Goal: Information Seeking & Learning: Learn about a topic

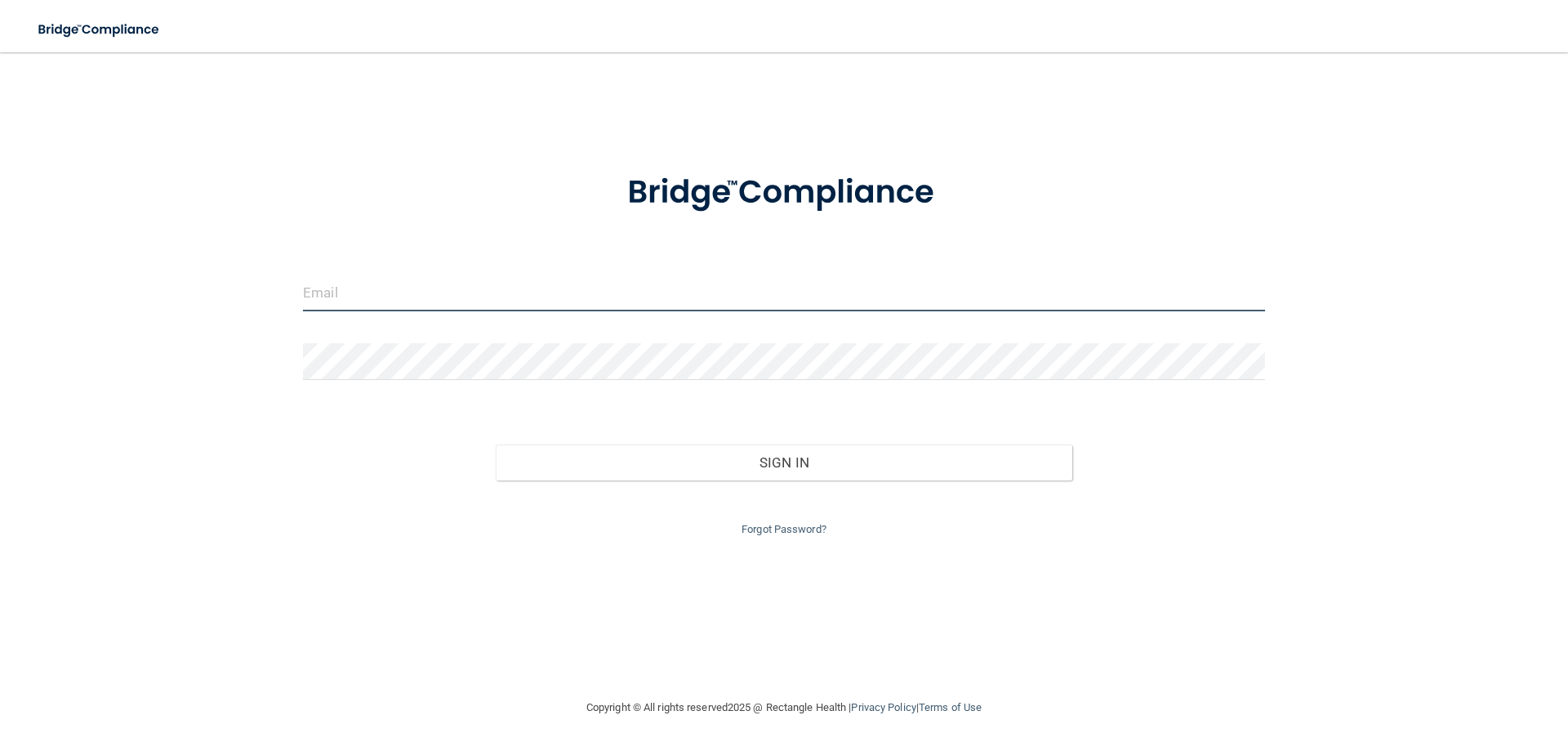
click at [366, 300] on input "email" at bounding box center [784, 293] width 963 height 37
type input "[EMAIL_ADDRESS][DOMAIN_NAME]"
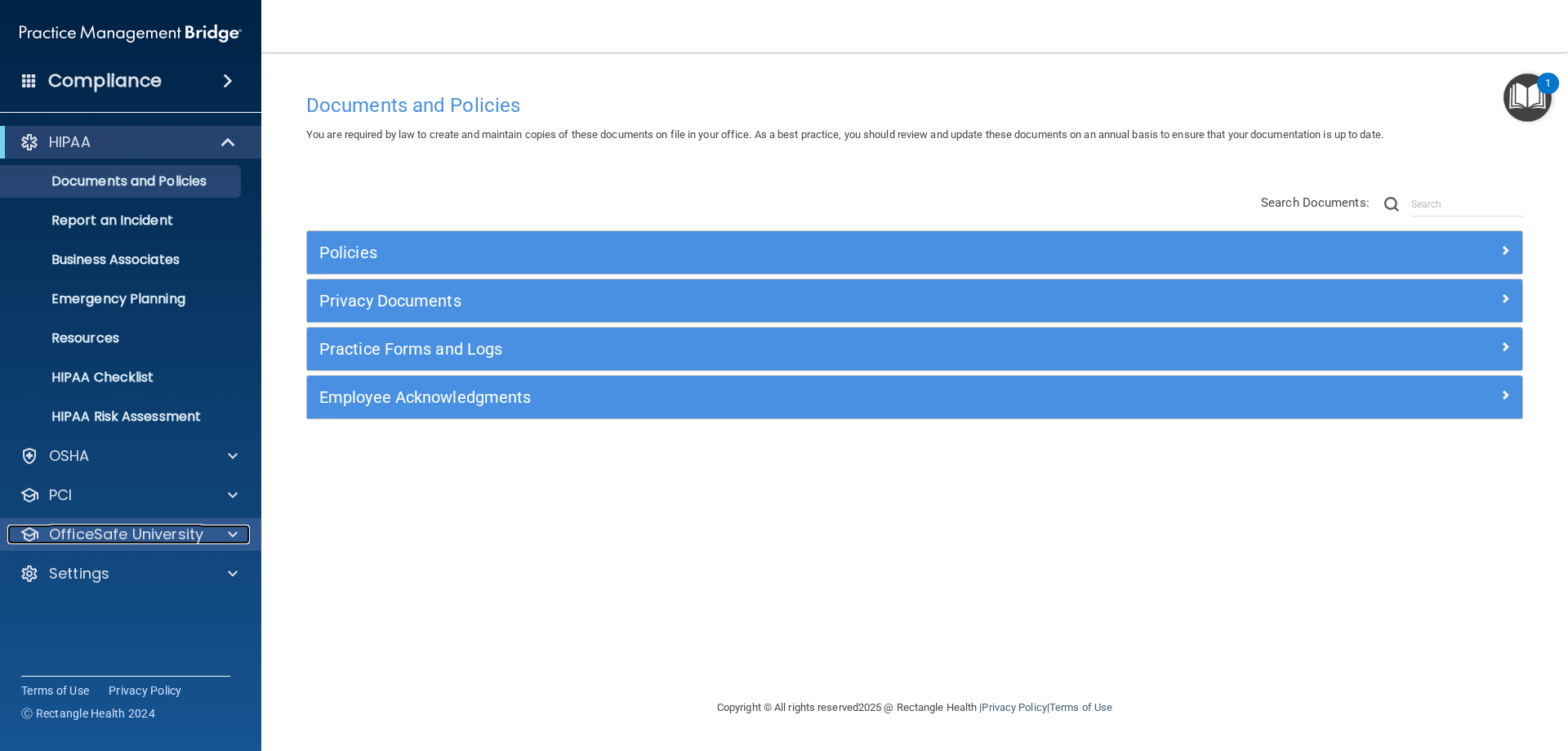
click at [153, 541] on p "OfficeSafe University" at bounding box center [126, 534] width 154 height 19
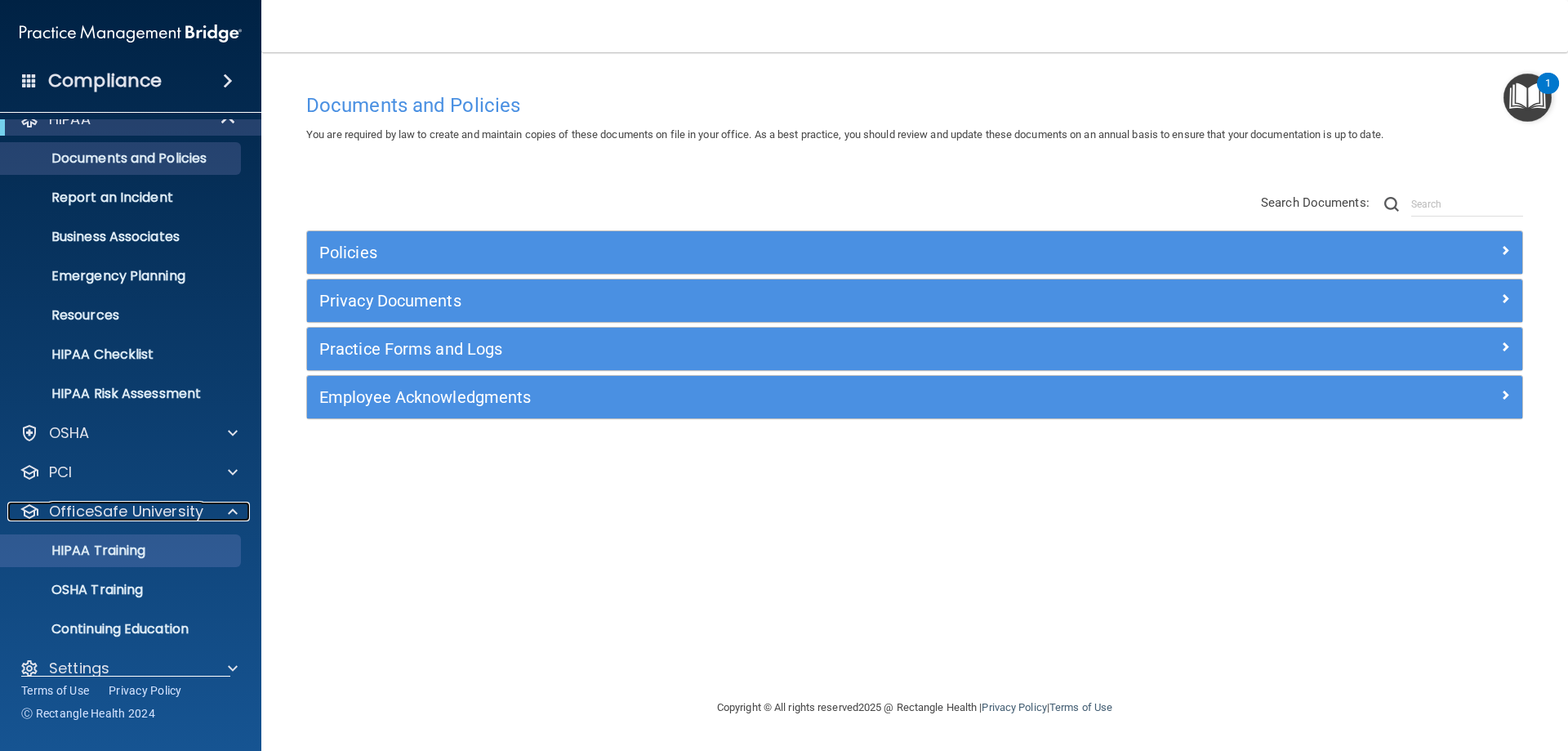
scroll to position [45, 0]
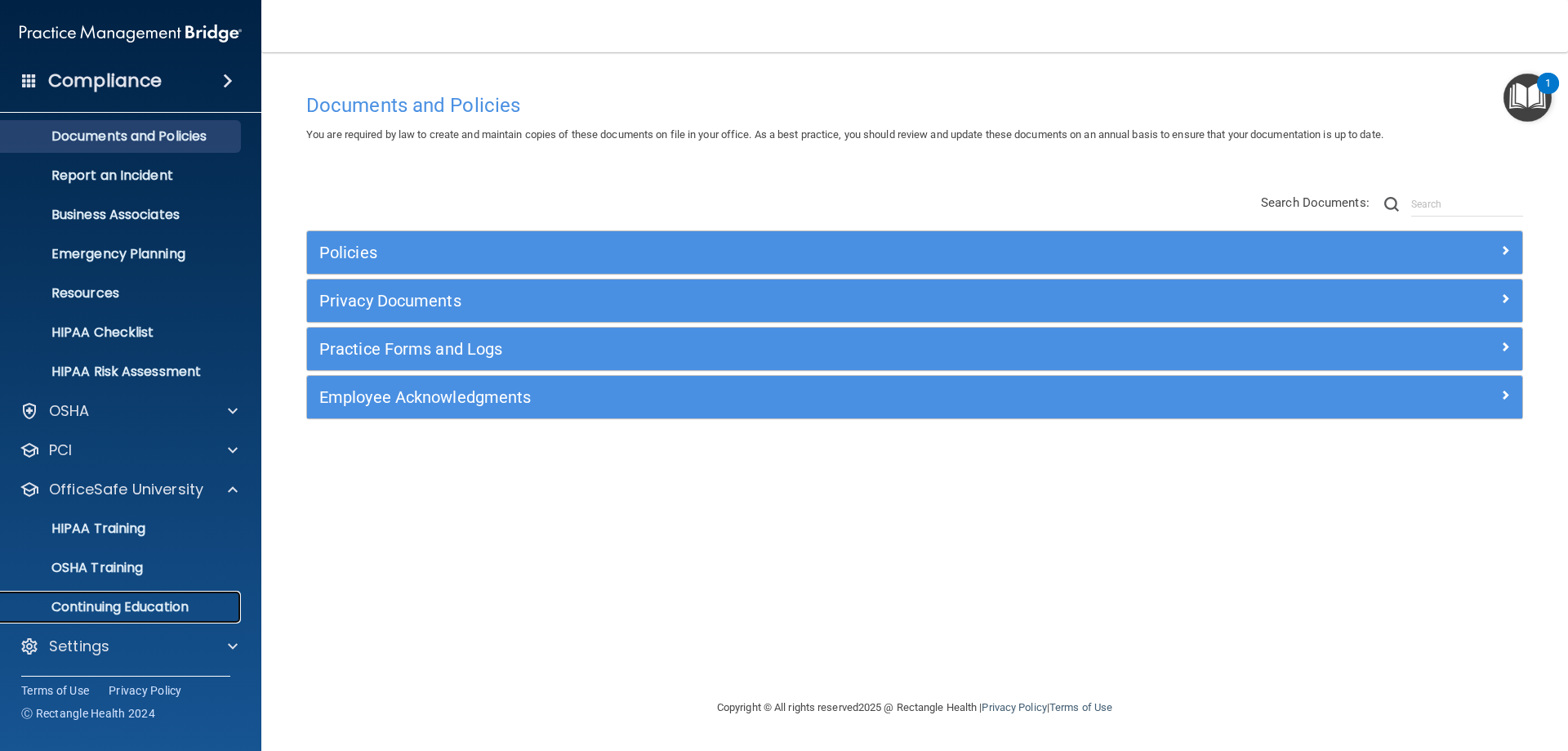
click at [137, 610] on p "Continuing Education" at bounding box center [122, 607] width 223 height 17
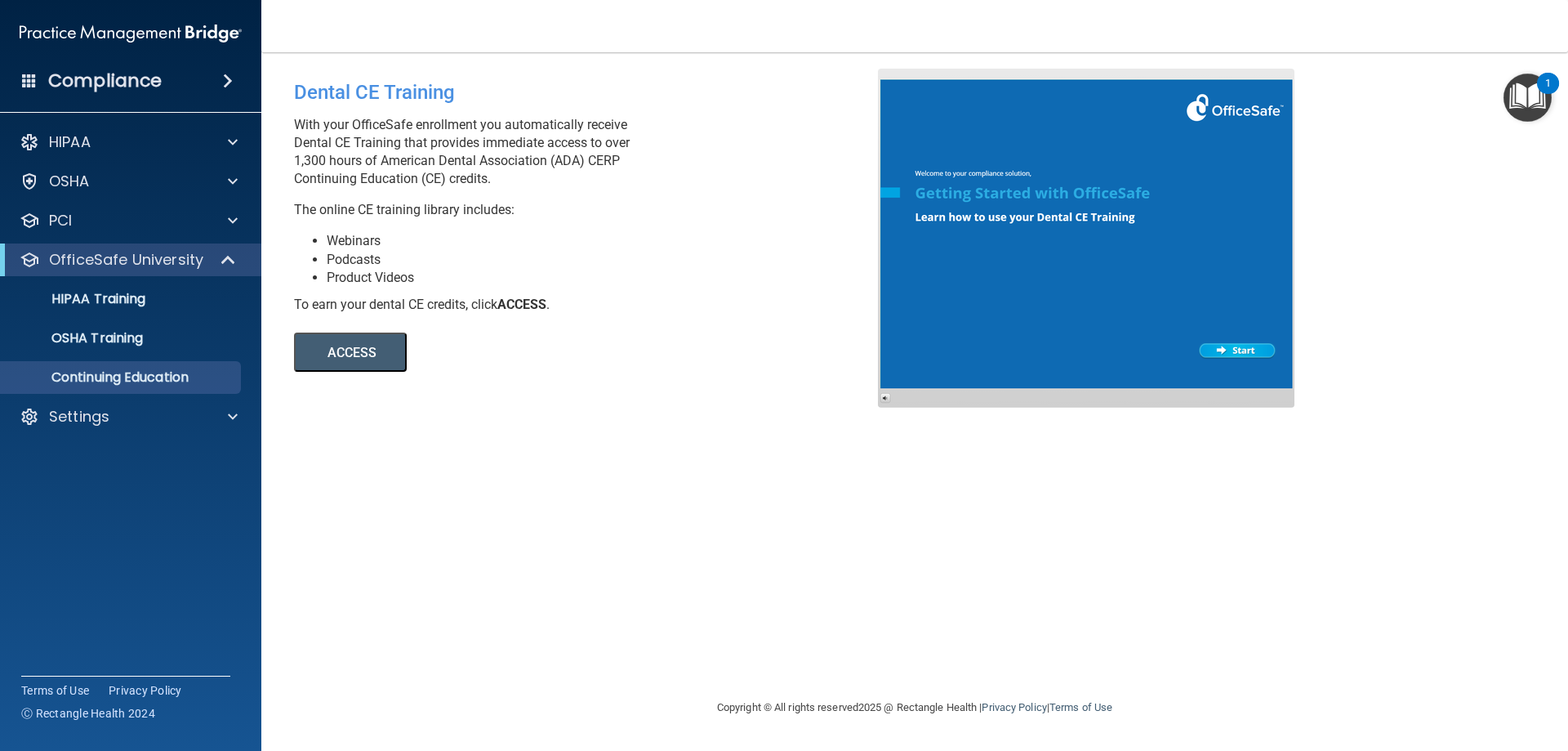
click at [336, 358] on button "ACCESS" at bounding box center [350, 352] width 113 height 39
